Goal: Task Accomplishment & Management: Manage account settings

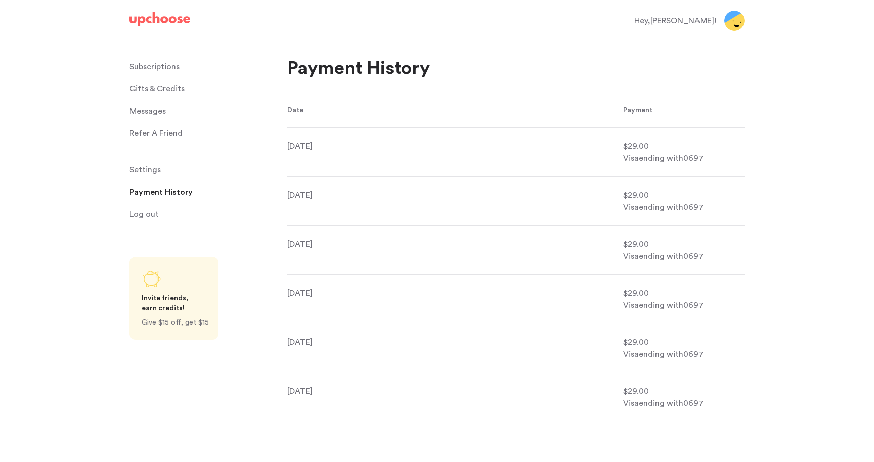
click at [172, 64] on p "Subscriptions" at bounding box center [154, 67] width 50 height 20
click at [167, 67] on p "Subscriptions" at bounding box center [154, 67] width 50 height 20
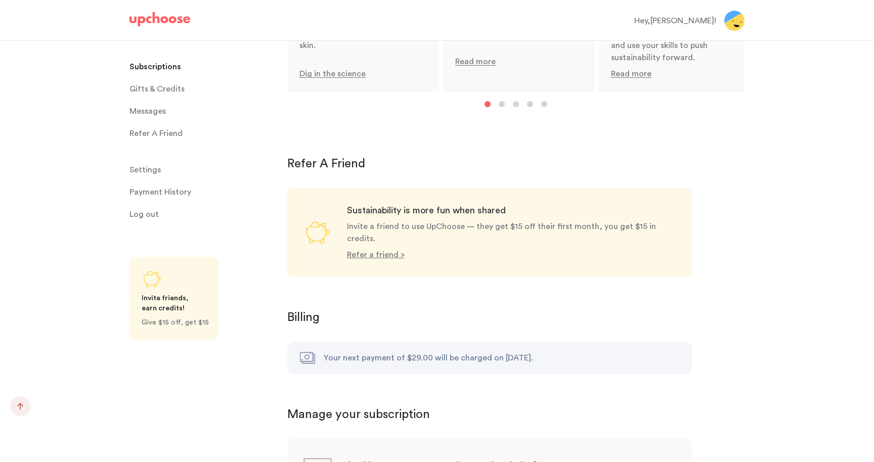
scroll to position [874, 0]
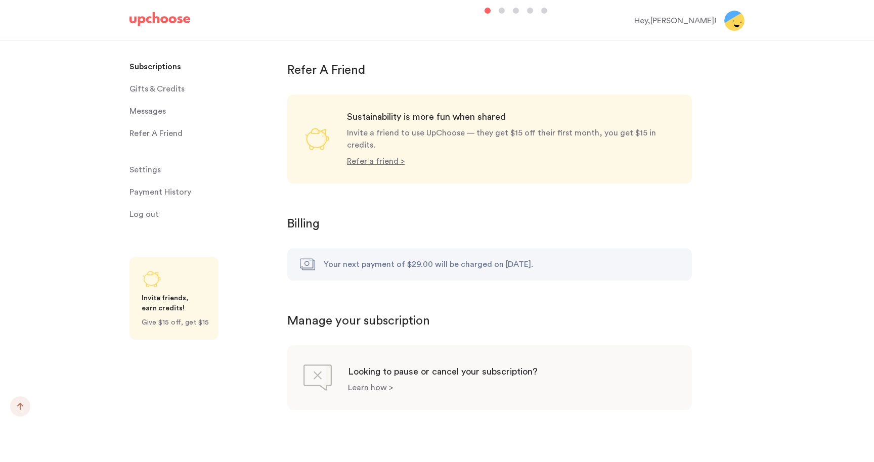
click at [381, 384] on p "Learn how >" at bounding box center [370, 388] width 45 height 8
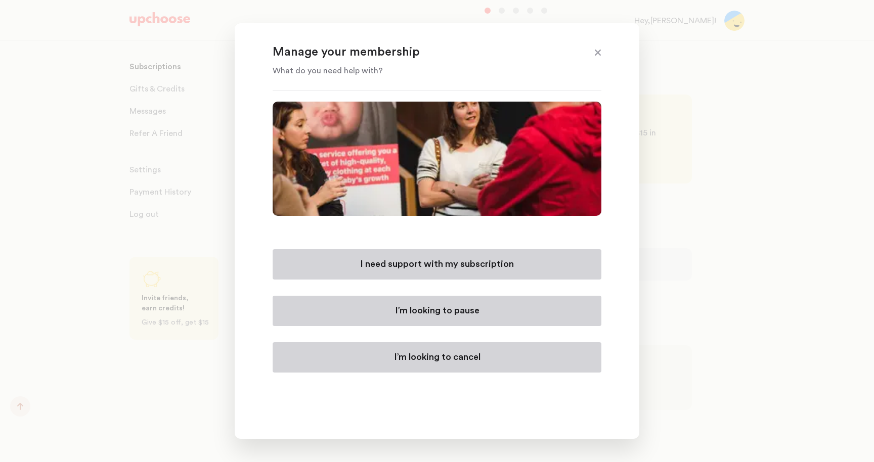
click at [449, 354] on p "I’m looking to cancel" at bounding box center [437, 357] width 86 height 12
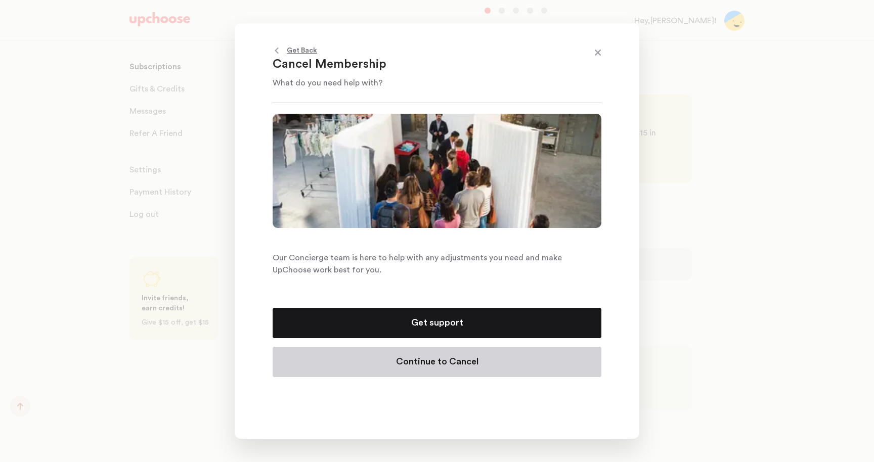
click at [440, 365] on p "Continue to Cancel" at bounding box center [437, 362] width 82 height 12
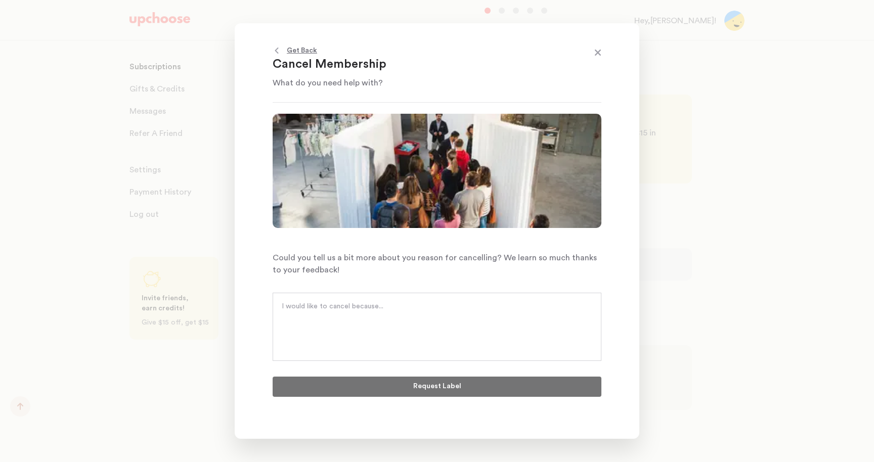
click at [415, 313] on textarea at bounding box center [437, 316] width 310 height 30
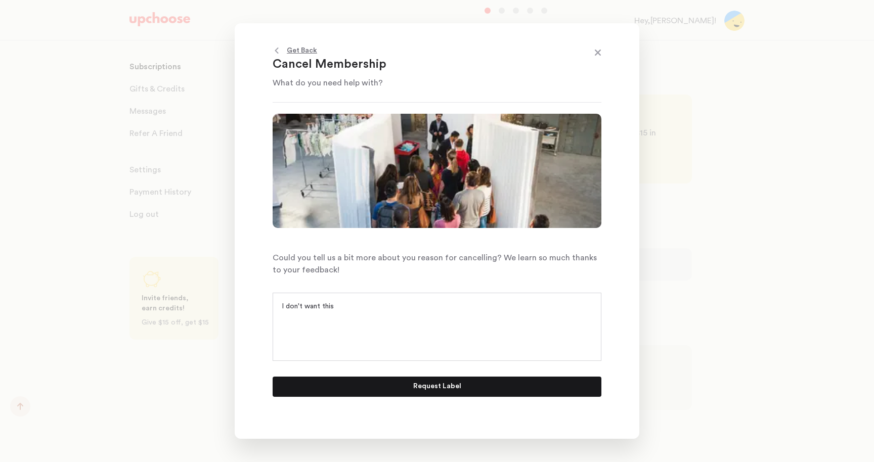
type textarea "I don't want this"
click at [415, 391] on p "Request Label" at bounding box center [437, 387] width 48 height 12
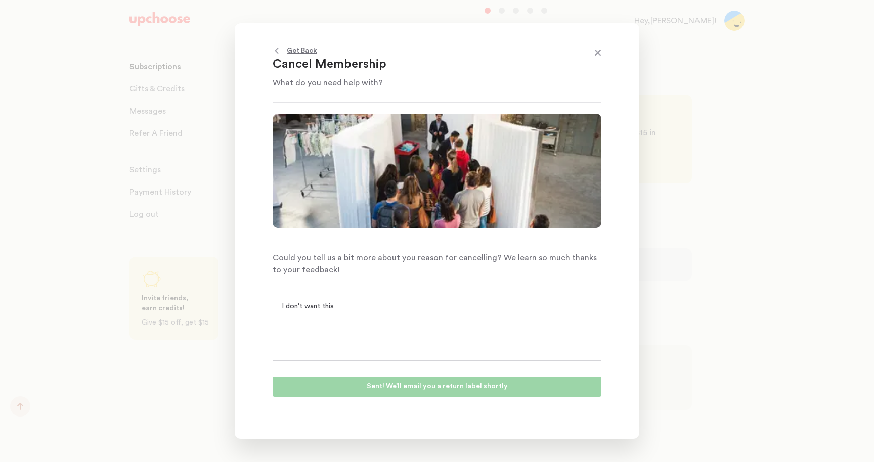
click at [590, 52] on header "Get Back Cancel Membership What do you need help with?" at bounding box center [437, 66] width 329 height 44
click at [594, 52] on span at bounding box center [597, 53] width 13 height 13
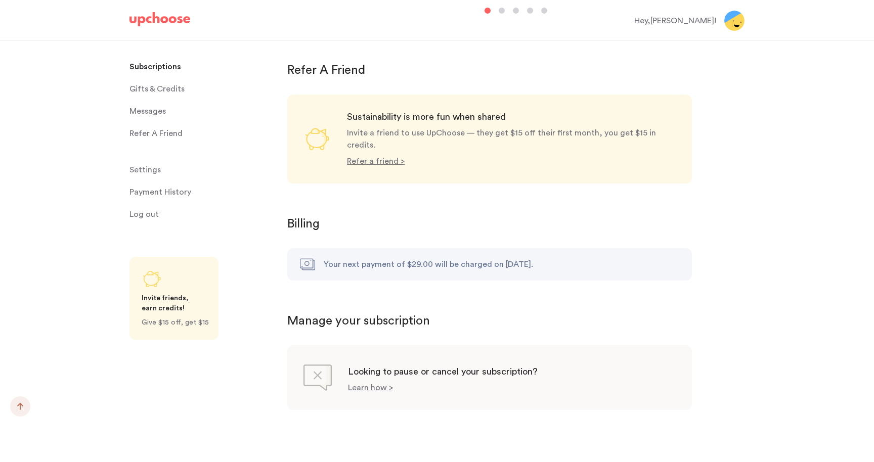
click at [696, 19] on div "Hey, Camilla !" at bounding box center [675, 21] width 82 height 12
click at [737, 22] on img at bounding box center [734, 21] width 20 height 20
click at [702, 22] on div "Hey, Camilla !" at bounding box center [675, 21] width 82 height 12
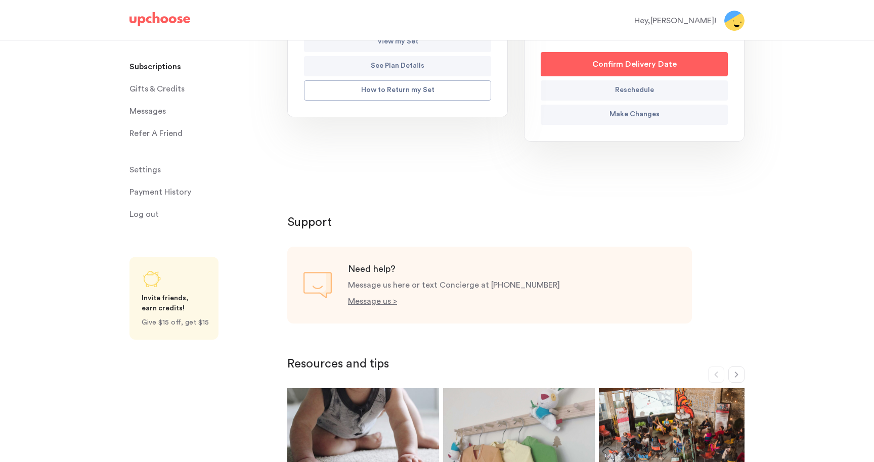
scroll to position [245, 0]
